Goal: Task Accomplishment & Management: Manage account settings

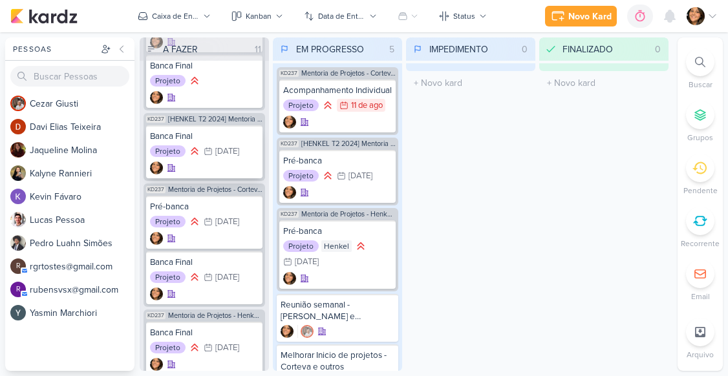
scroll to position [2831, 0]
click at [197, 193] on span "Mentoria de Projetos - Corteva Corporativo" at bounding box center [215, 188] width 94 height 7
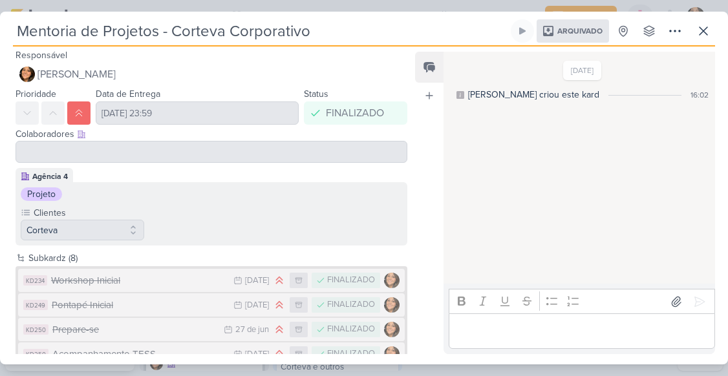
scroll to position [0, 0]
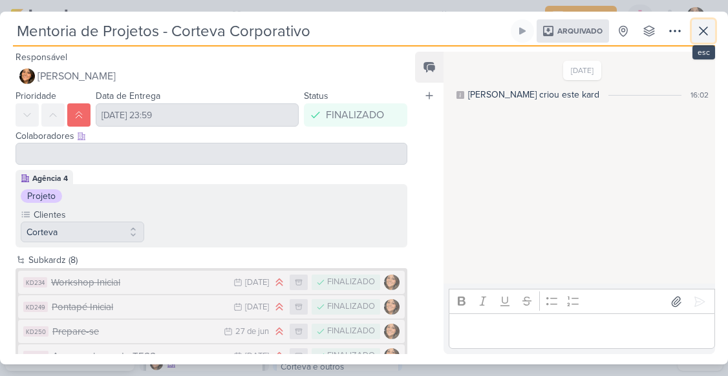
click at [700, 30] on icon at bounding box center [703, 31] width 16 height 16
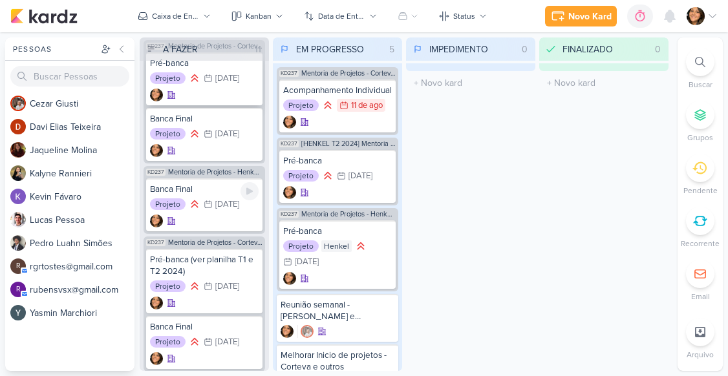
scroll to position [2977, 0]
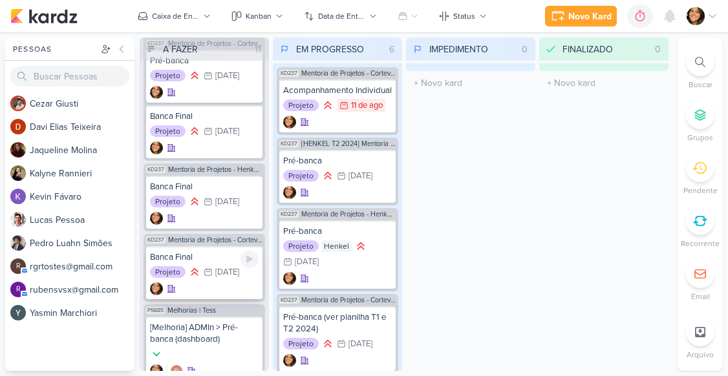
click at [204, 263] on div "Banca Final" at bounding box center [204, 257] width 109 height 12
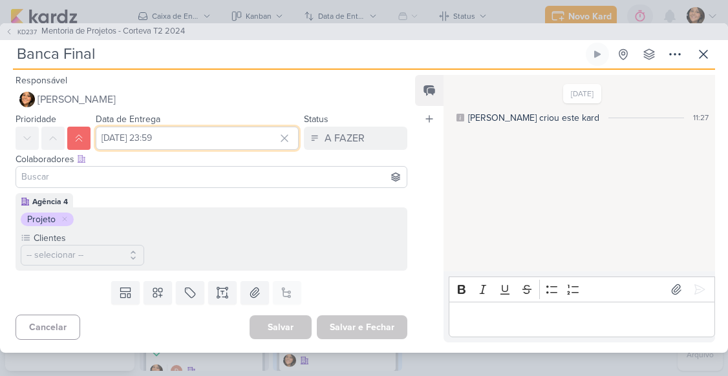
click at [176, 138] on input "[DATE] 23:59" at bounding box center [197, 138] width 203 height 23
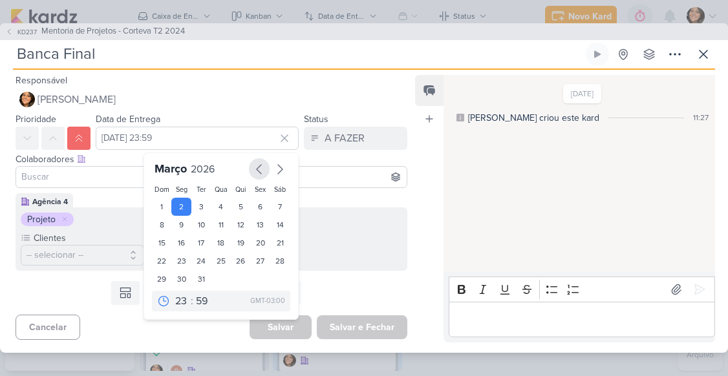
click at [251, 171] on icon "button" at bounding box center [259, 170] width 16 height 16
click at [171, 278] on div "29" at bounding box center [181, 279] width 20 height 18
type input "[DATE] 23:59"
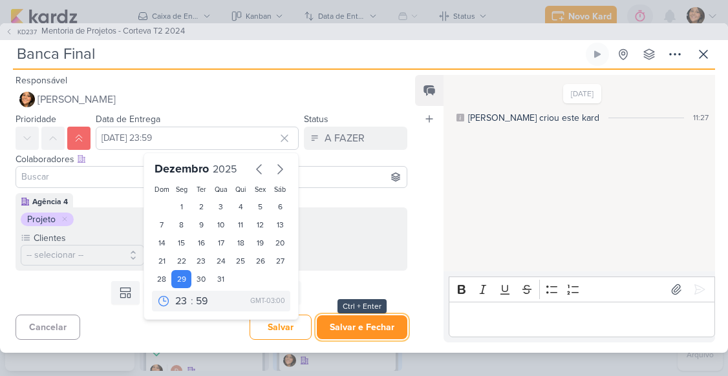
click at [363, 330] on button "Salvar e Fechar" at bounding box center [362, 327] width 90 height 24
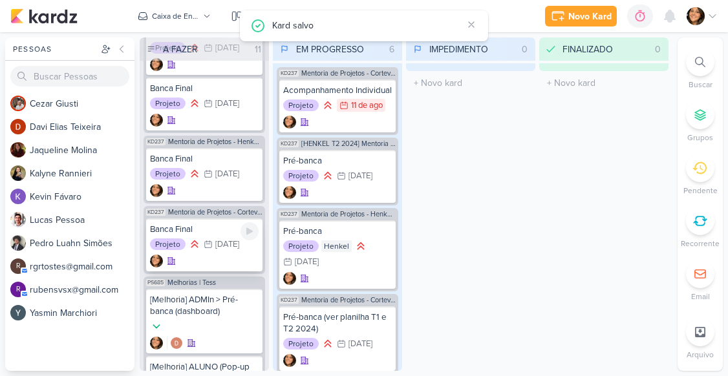
scroll to position [3015, 0]
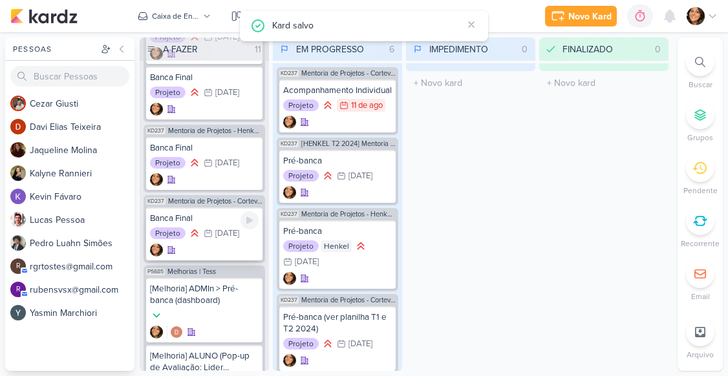
click at [209, 224] on div "Banca Final" at bounding box center [204, 219] width 109 height 12
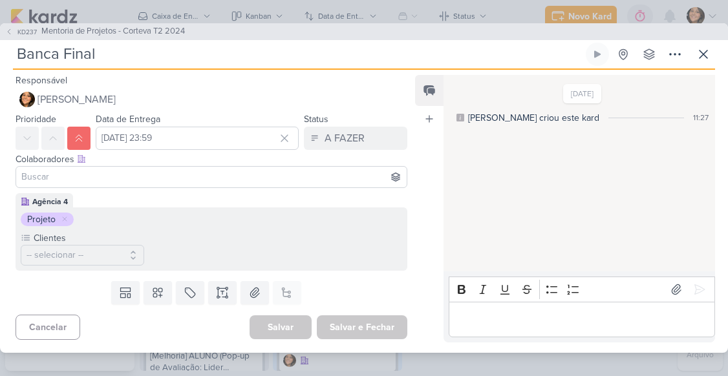
click at [715, 53] on div "KD237 Mentoria de Projetos - Corteva T2 2024 Banca Final Criado por mim nenhum …" at bounding box center [364, 188] width 728 height 330
click at [713, 49] on button at bounding box center [702, 54] width 23 height 23
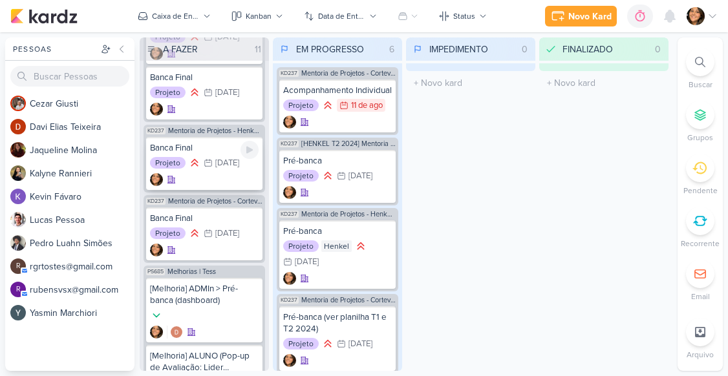
click at [223, 154] on div "Banca Final" at bounding box center [204, 148] width 109 height 12
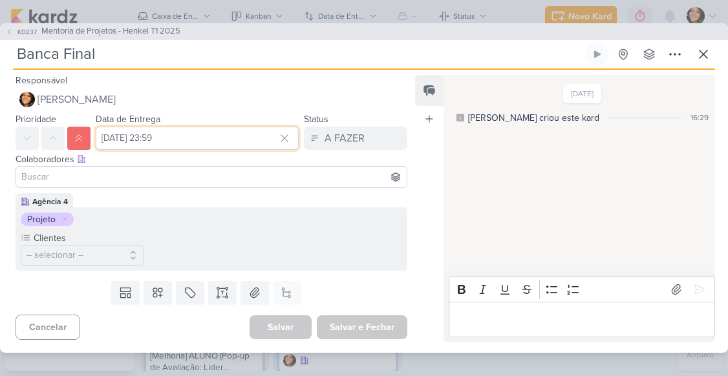
click at [151, 139] on input "[DATE] 23:59" at bounding box center [197, 138] width 203 height 23
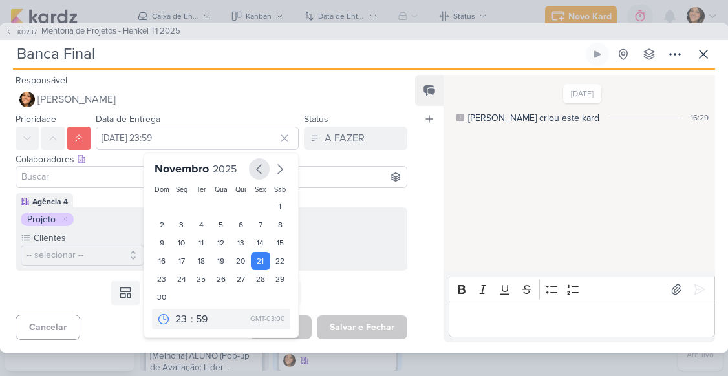
click at [251, 167] on icon "button" at bounding box center [259, 170] width 16 height 16
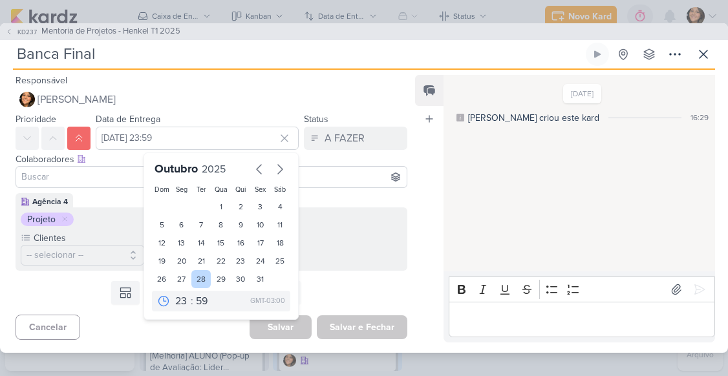
click at [196, 282] on div "28" at bounding box center [201, 279] width 20 height 18
type input "[DATE] 23:59"
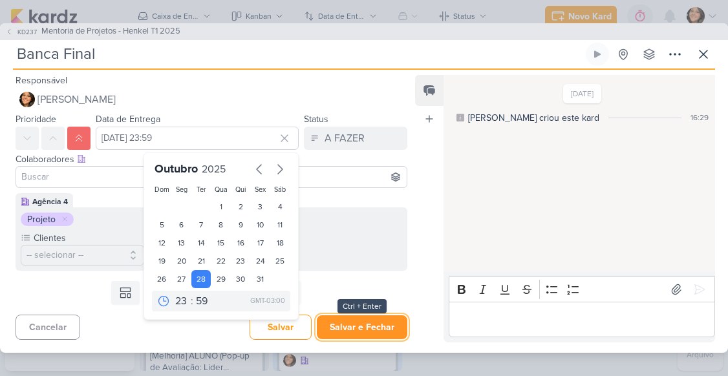
click at [335, 328] on button "Salvar e Fechar" at bounding box center [362, 327] width 90 height 24
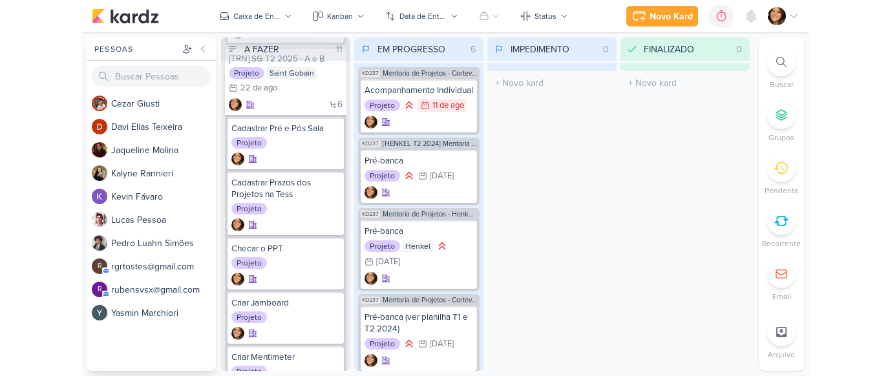
scroll to position [0, 0]
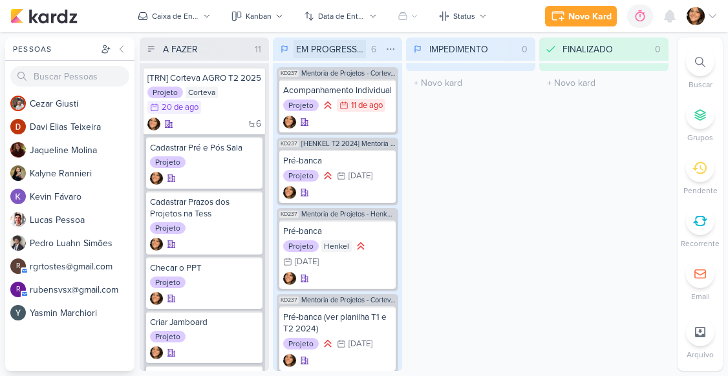
click at [336, 50] on input "EM PROGRESSO" at bounding box center [329, 49] width 72 height 18
click at [329, 50] on input "EM PROGRESSO" at bounding box center [329, 49] width 72 height 18
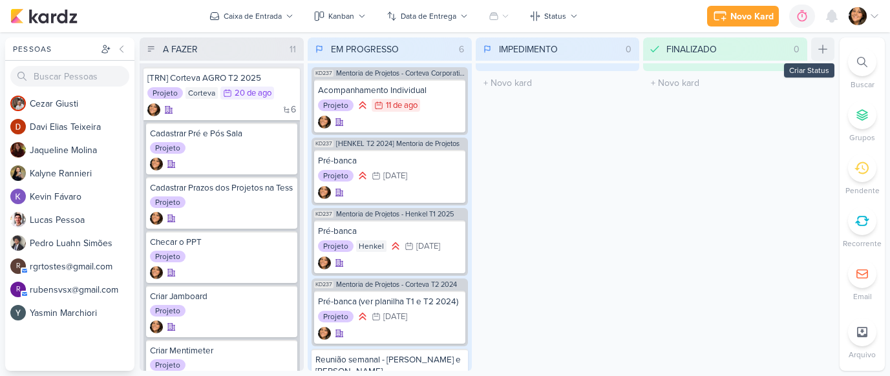
click at [727, 50] on icon at bounding box center [822, 49] width 13 height 13
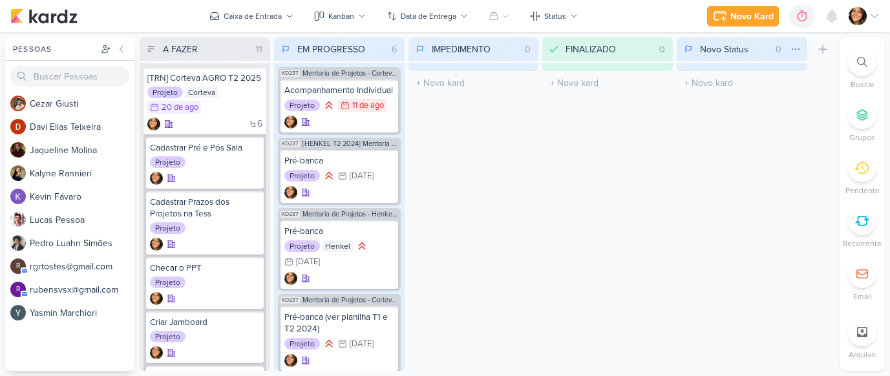
click at [727, 57] on input "Novo Status" at bounding box center [733, 49] width 73 height 18
type input "P"
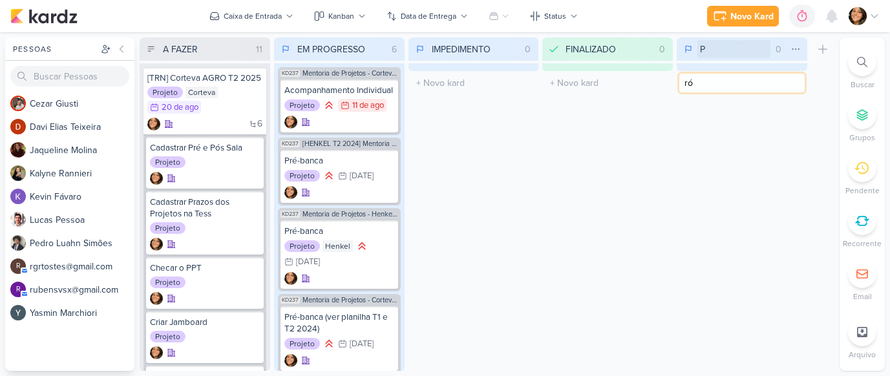
type input "r"
click at [718, 49] on input "P" at bounding box center [733, 49] width 73 height 18
type input "PRÓXIMOS"
drag, startPoint x: 738, startPoint y: 44, endPoint x: 277, endPoint y: 52, distance: 461.4
click at [277, 52] on div "A FAZER 11 Mover Para Esquerda Mover Para Direita [GEOGRAPHIC_DATA] [TRN] Corte…" at bounding box center [487, 203] width 695 height 333
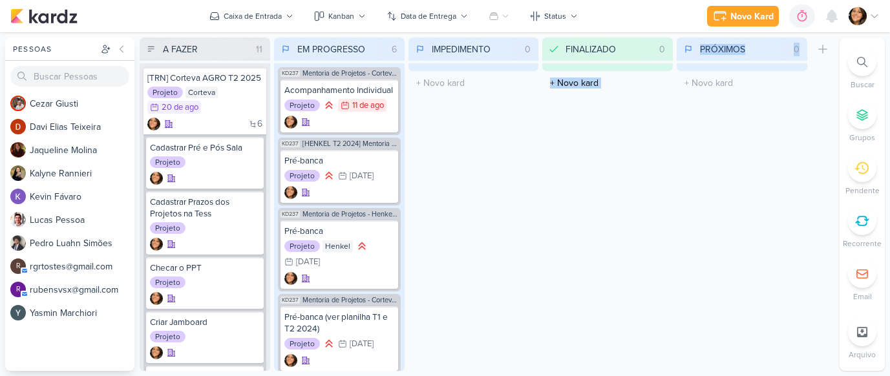
drag, startPoint x: 687, startPoint y: 68, endPoint x: 644, endPoint y: 68, distance: 43.3
click at [644, 68] on div "A FAZER 11 Mover Para Esquerda Mover Para Direita [GEOGRAPHIC_DATA] [TRN] Corte…" at bounding box center [487, 203] width 695 height 333
drag, startPoint x: 798, startPoint y: 38, endPoint x: 737, endPoint y: 42, distance: 60.9
click at [727, 42] on div "PRÓXIMOS 0 Mover Para Esquerda Mover Para Direita [GEOGRAPHIC_DATA]" at bounding box center [741, 48] width 131 height 23
click at [727, 47] on icon at bounding box center [795, 49] width 10 height 10
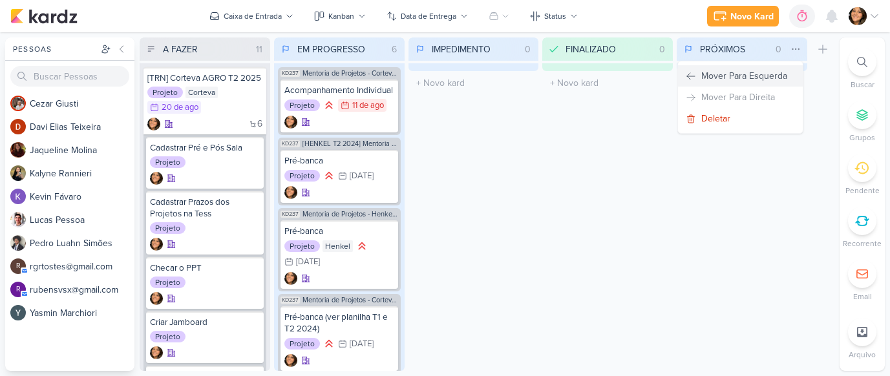
click at [727, 72] on div "Mover Para Esquerda" at bounding box center [744, 76] width 86 height 14
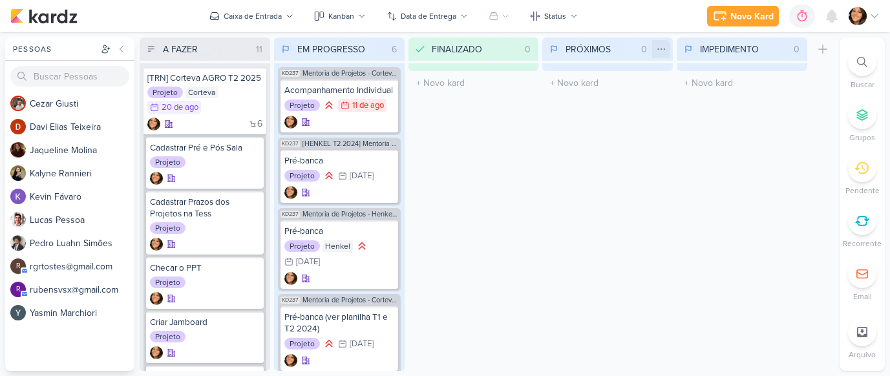
click at [663, 52] on icon at bounding box center [661, 49] width 10 height 10
click at [627, 79] on div "Mover Para Esquerda" at bounding box center [610, 76] width 86 height 14
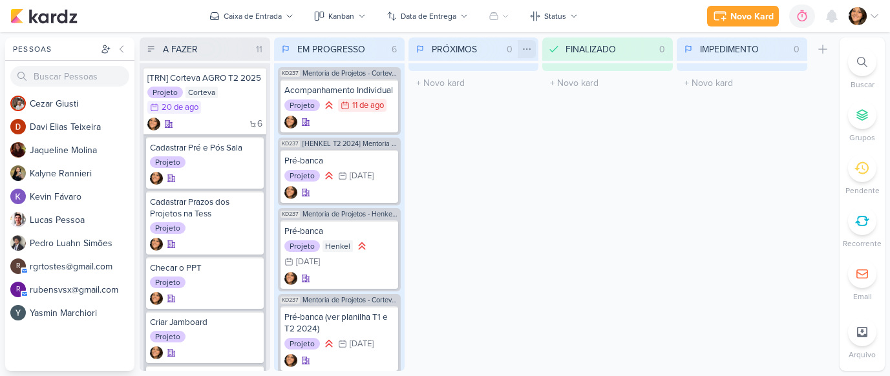
click at [524, 47] on icon at bounding box center [526, 49] width 10 height 10
click at [518, 74] on div "Mover Para Esquerda" at bounding box center [471, 75] width 125 height 21
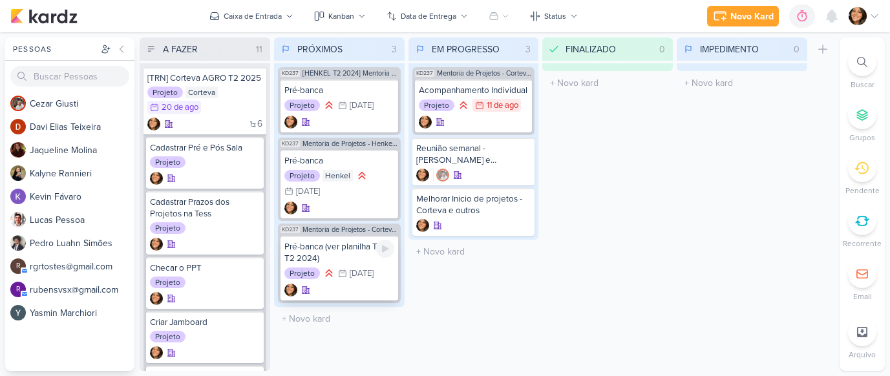
click at [357, 275] on div "[DATE]" at bounding box center [362, 273] width 24 height 8
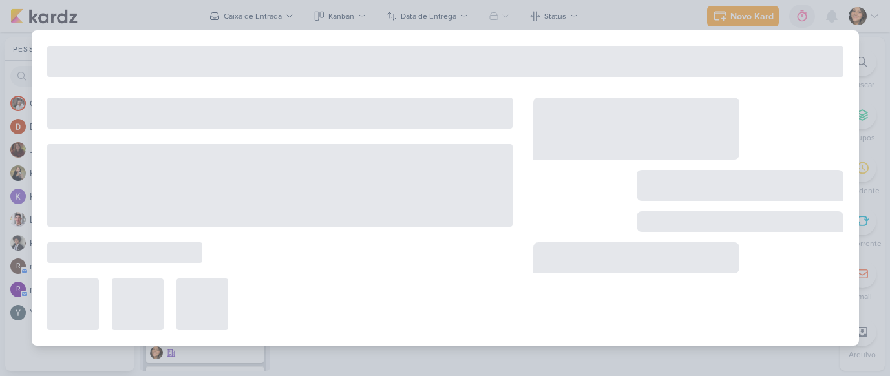
type input "Pré-banca (ver planilha T1 e T2 2024)"
type input "[DATE] 23:59"
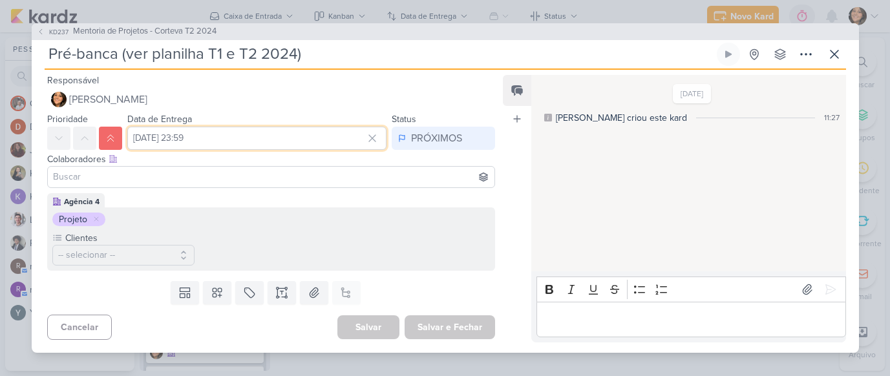
click at [189, 136] on input "[DATE] 23:59" at bounding box center [257, 138] width 260 height 23
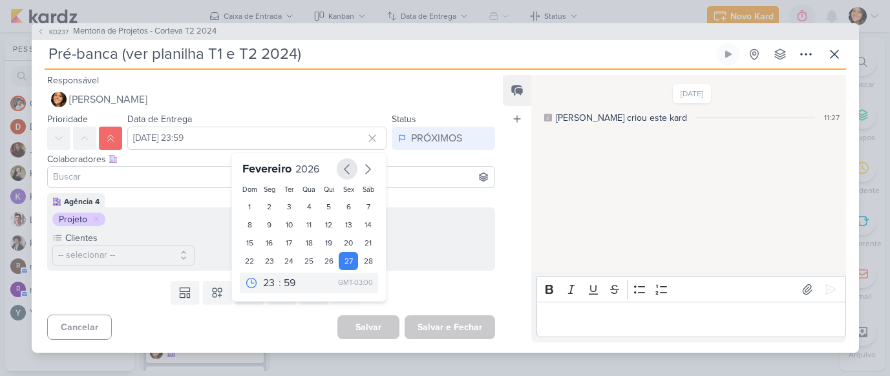
click at [347, 171] on icon "button" at bounding box center [347, 170] width 16 height 16
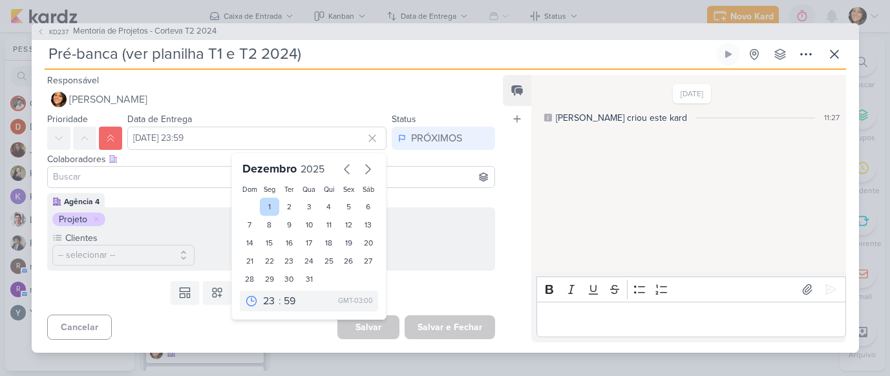
click at [262, 209] on div "1" at bounding box center [270, 207] width 20 height 18
type input "[DATE] 23:59"
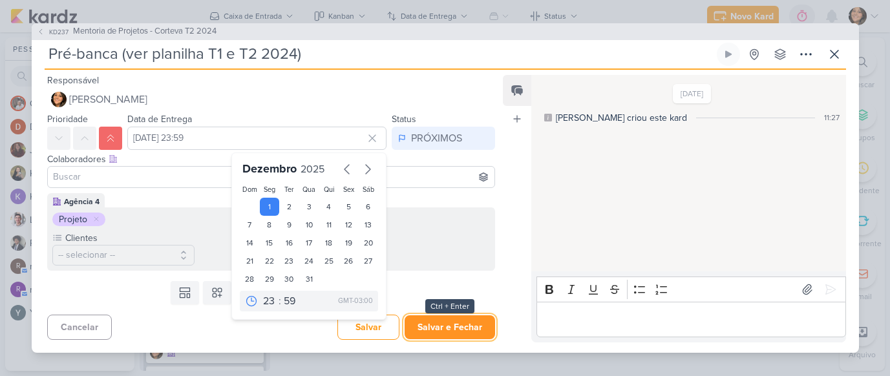
click at [435, 328] on button "Salvar e Fechar" at bounding box center [449, 327] width 90 height 24
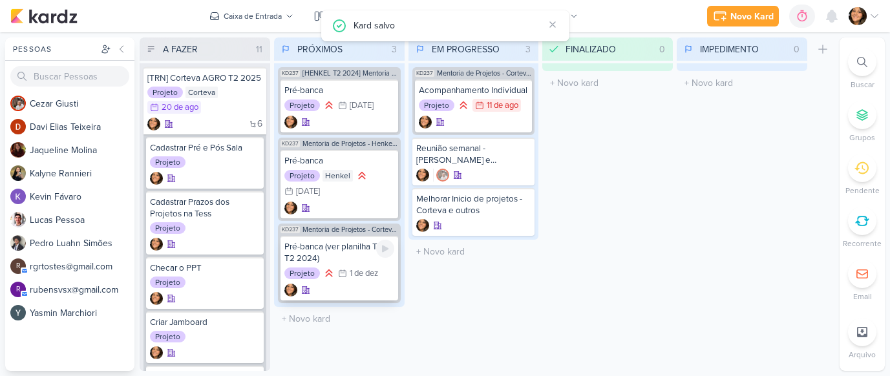
click at [293, 253] on div "Pré-banca (ver planilha T1 e T2 2024)" at bounding box center [339, 252] width 110 height 23
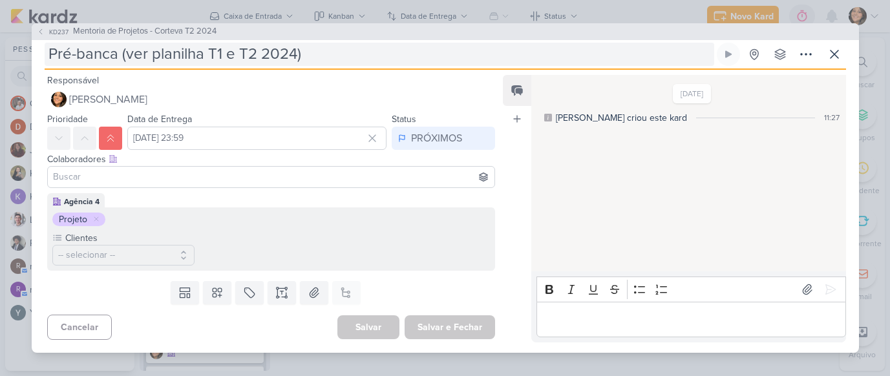
click at [151, 61] on input "Pré-banca (ver planilha T1 e T2 2024)" at bounding box center [379, 54] width 669 height 23
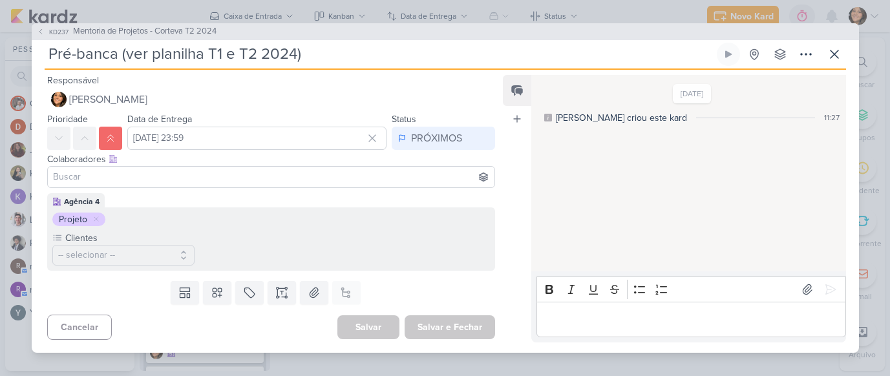
drag, startPoint x: 208, startPoint y: 54, endPoint x: 127, endPoint y: 54, distance: 81.4
click at [127, 54] on input "Pré-banca (ver planilha T1 e T2 2024)" at bounding box center [379, 54] width 669 height 23
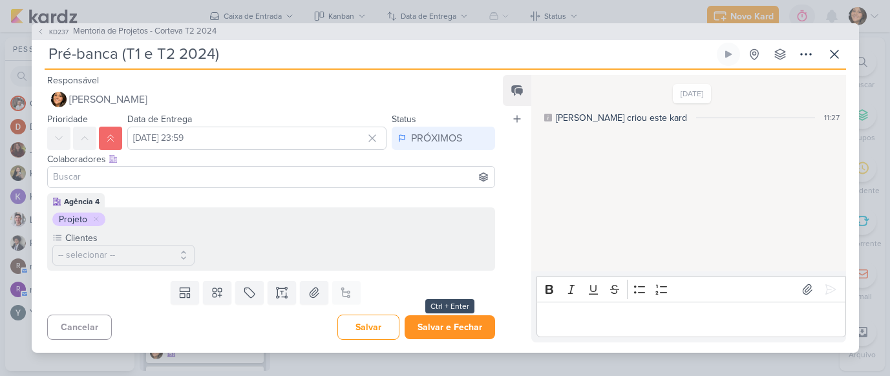
type input "Pré-banca (T1 e T2 2024)"
click at [432, 320] on button "Salvar e Fechar" at bounding box center [449, 327] width 90 height 24
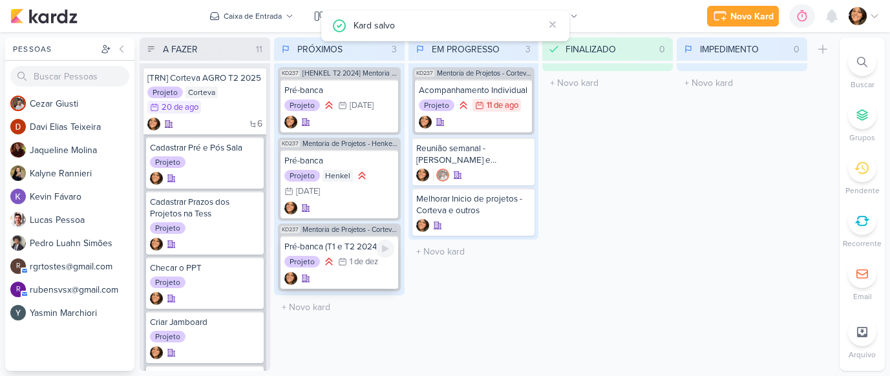
click at [331, 252] on div "Pré-banca (T1 e T2 2024)" at bounding box center [339, 247] width 110 height 12
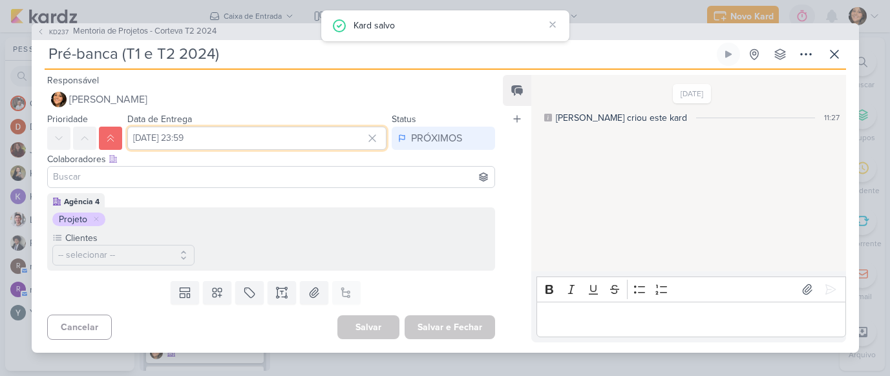
click at [207, 142] on input "[DATE] 23:59" at bounding box center [257, 138] width 260 height 23
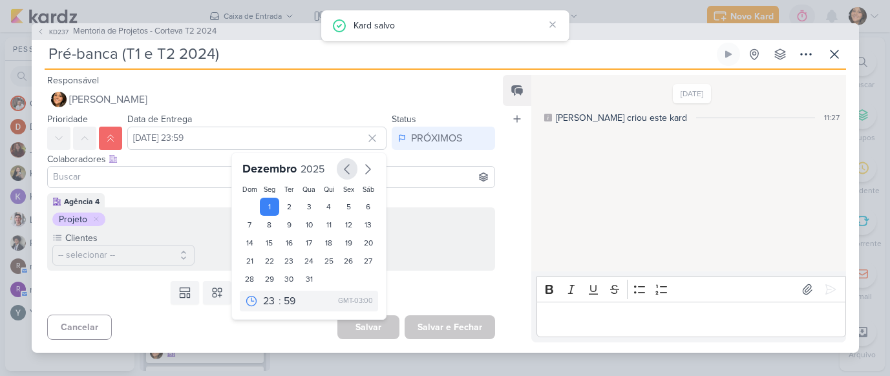
click at [342, 164] on icon "button" at bounding box center [347, 170] width 16 height 16
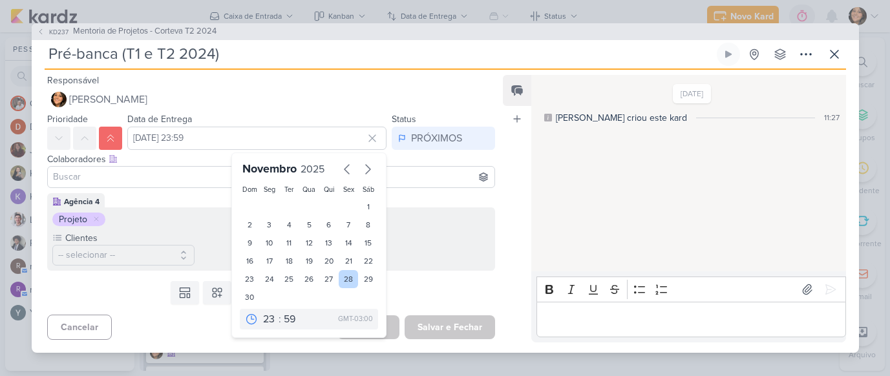
drag, startPoint x: 281, startPoint y: 261, endPoint x: 351, endPoint y: 271, distance: 70.5
click at [282, 261] on div "18" at bounding box center [289, 261] width 20 height 18
type input "[DATE] 23:59"
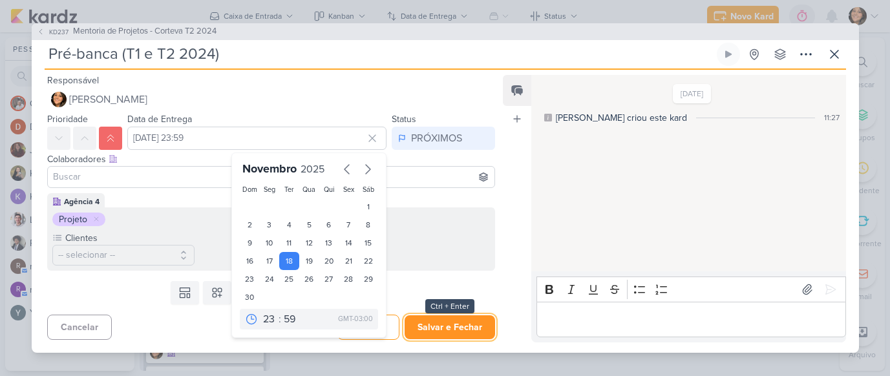
click at [435, 326] on button "Salvar e Fechar" at bounding box center [449, 327] width 90 height 24
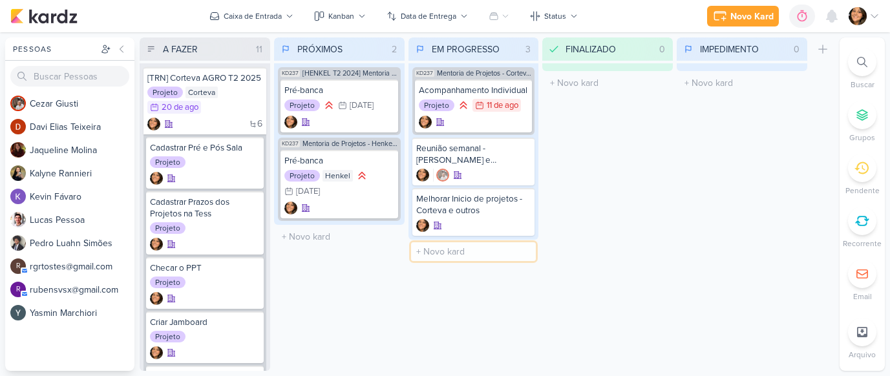
click at [446, 251] on input "text" at bounding box center [473, 251] width 125 height 19
type input "Acompanhamento Individual"
click at [464, 260] on div at bounding box center [473, 264] width 115 height 13
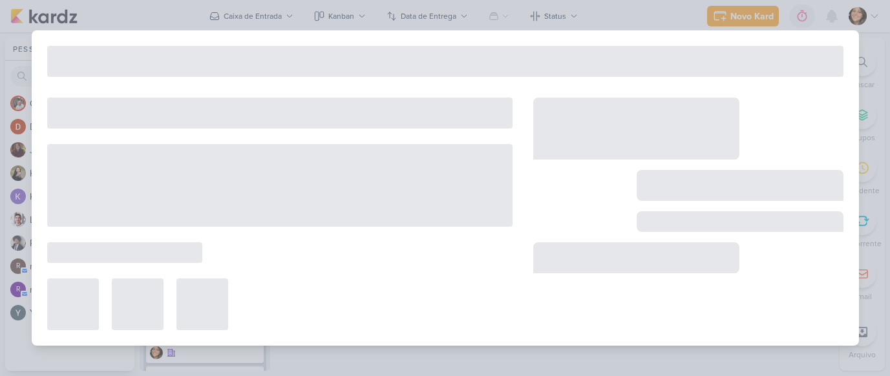
type input "Acompanhamento Individual"
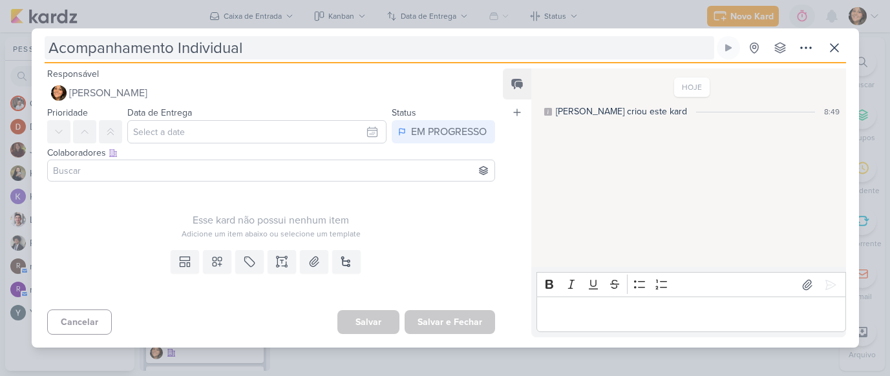
click at [257, 48] on input "Acompanhamento Individual" at bounding box center [379, 47] width 669 height 23
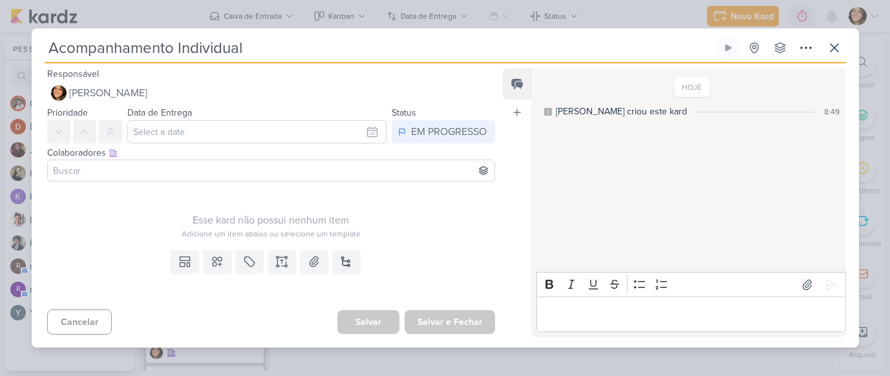
drag, startPoint x: 171, startPoint y: 50, endPoint x: 61, endPoint y: 43, distance: 110.1
click at [61, 43] on input "Acompanhamento Individual" at bounding box center [379, 47] width 669 height 23
type input "AC Individual"
click at [152, 46] on input "AC Individual" at bounding box center [379, 47] width 669 height 23
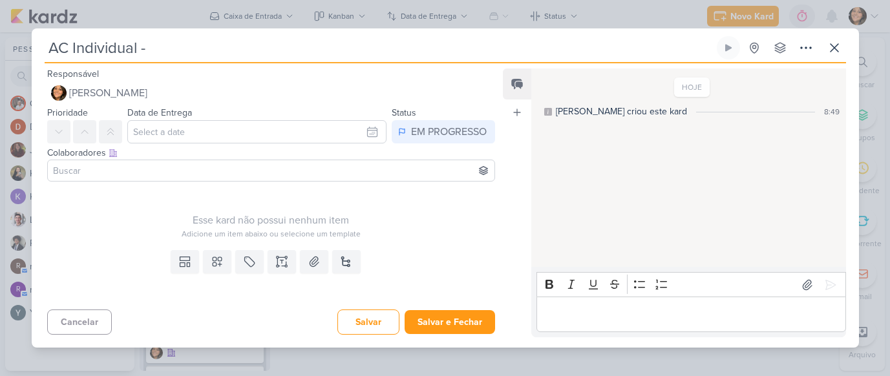
type input "AC Individual - C"
type input "AC Individual - Corteva T2 2024"
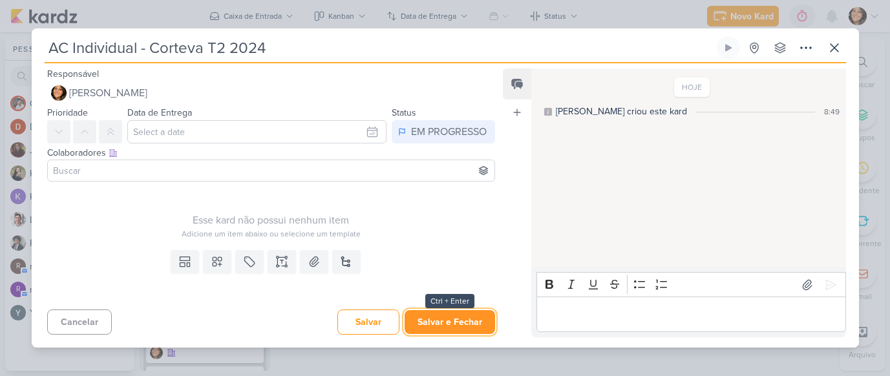
click at [430, 325] on button "Salvar e Fechar" at bounding box center [449, 322] width 90 height 24
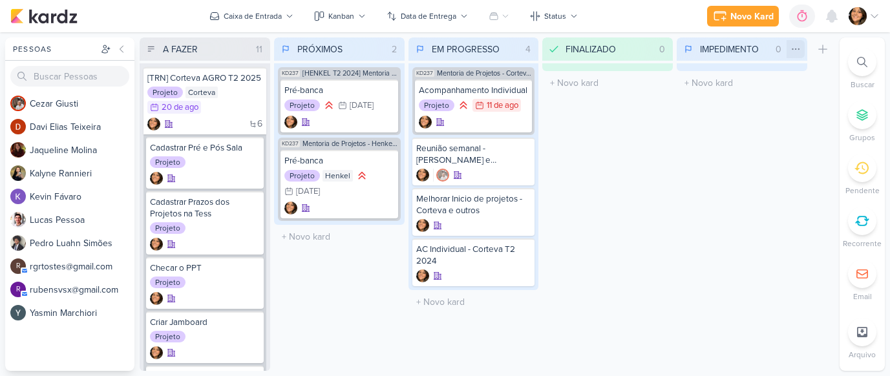
click at [727, 45] on icon at bounding box center [795, 49] width 10 height 10
click at [727, 71] on div "Mover Para Esquerda" at bounding box center [744, 76] width 86 height 14
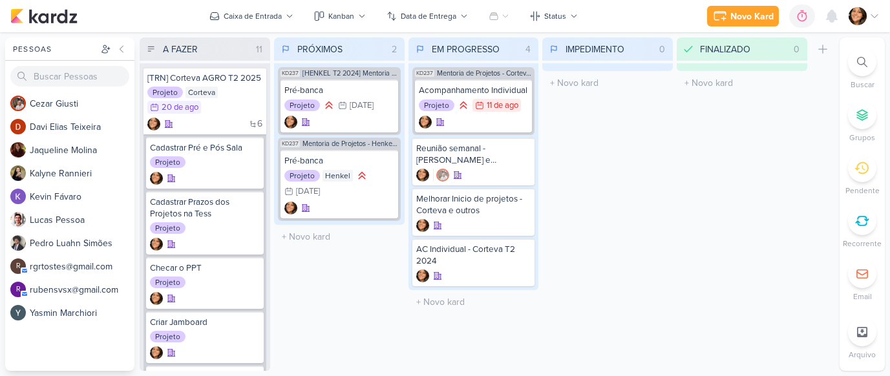
click at [666, 169] on div "IMPEDIMENTO 0 Mover Para Esquerda Mover Para Direita [GEOGRAPHIC_DATA] O título…" at bounding box center [607, 203] width 131 height 333
